Goal: Navigation & Orientation: Find specific page/section

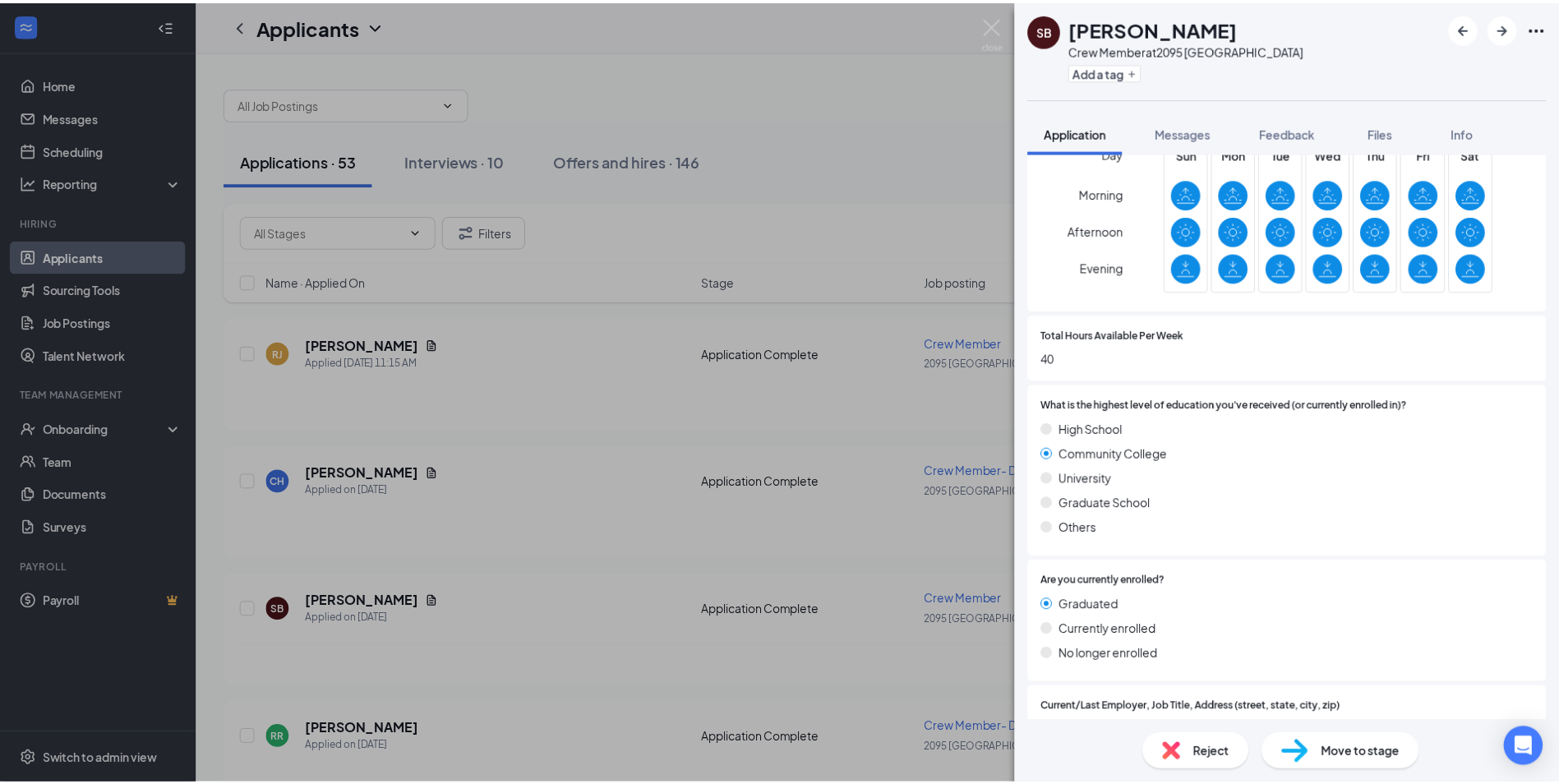
scroll to position [853, 0]
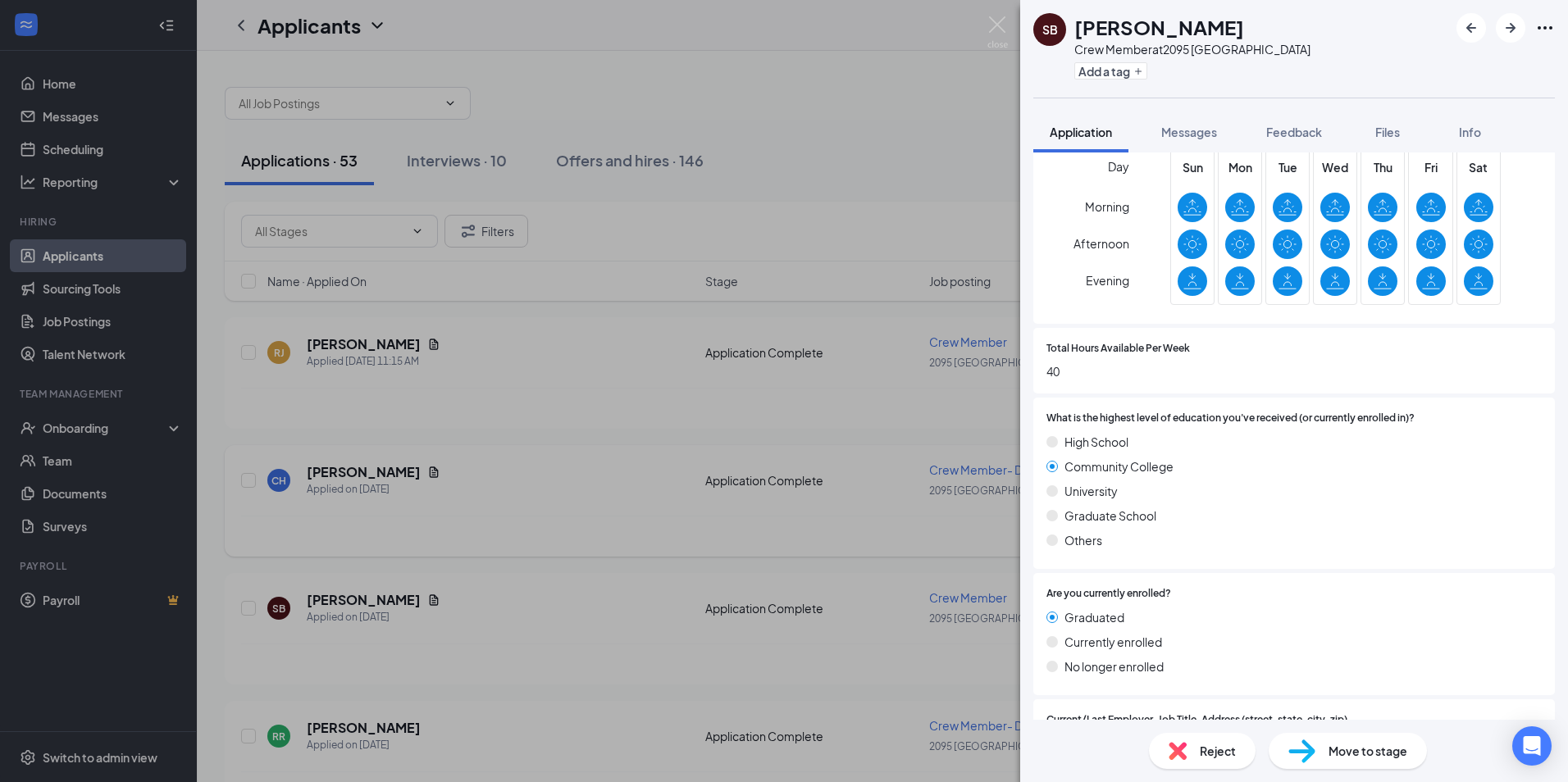
drag, startPoint x: 571, startPoint y: 381, endPoint x: 587, endPoint y: 482, distance: 102.3
click at [572, 381] on div "SB [PERSON_NAME] Crew Member at [GEOGRAPHIC_DATA] Add a tag Application Message…" at bounding box center [784, 391] width 1568 height 782
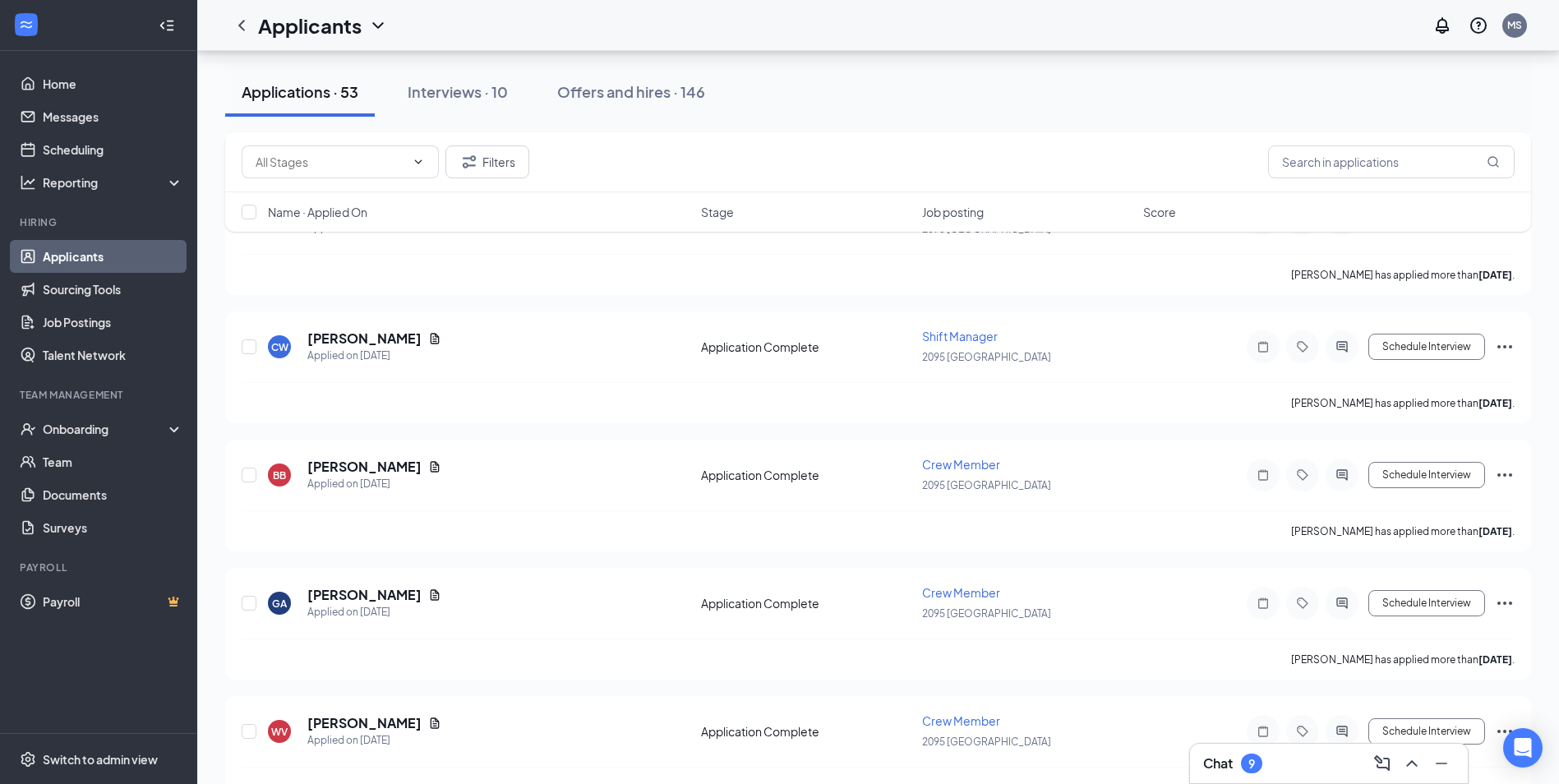
scroll to position [165, 0]
